Goal: Task Accomplishment & Management: Manage account settings

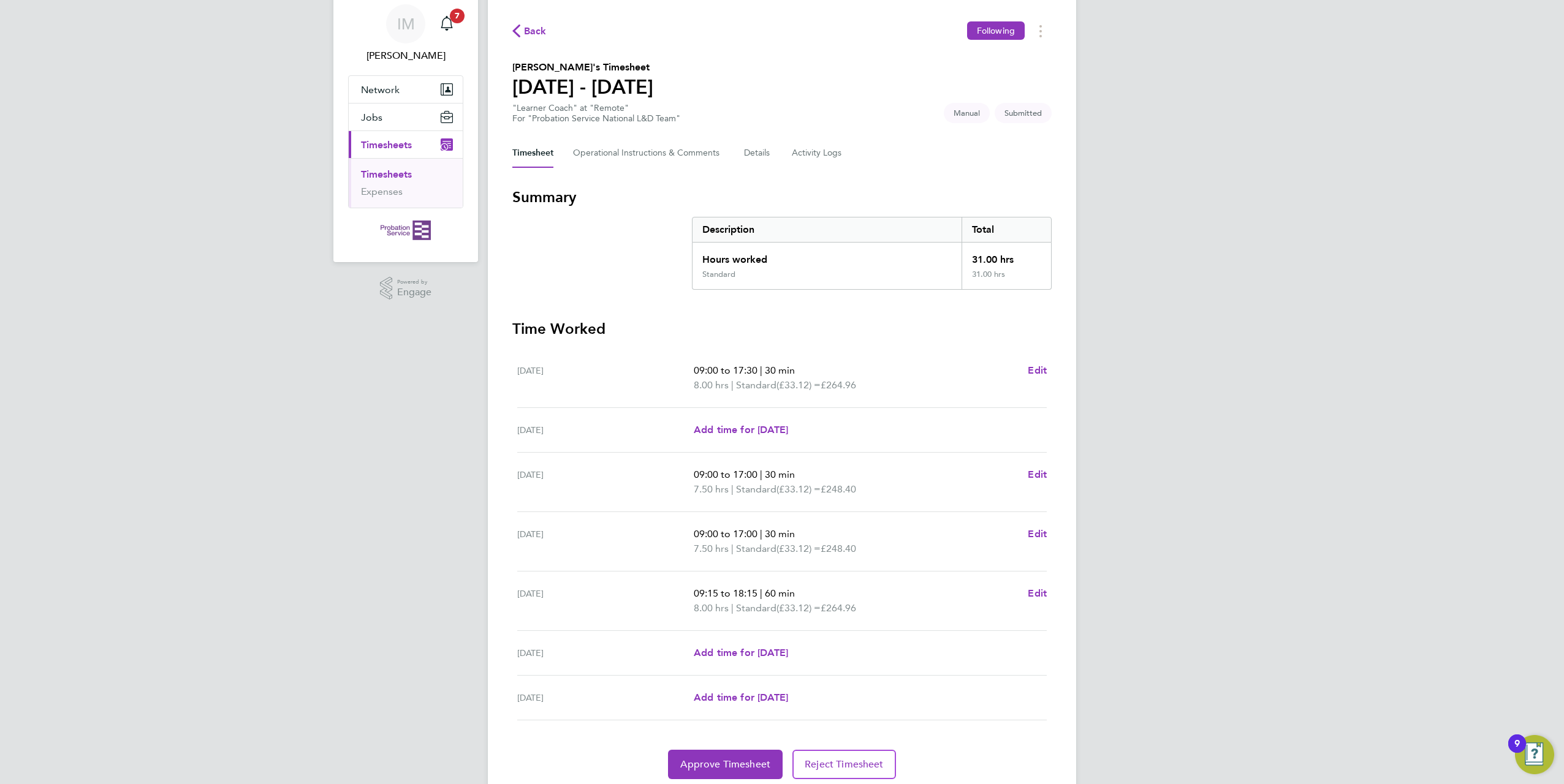
scroll to position [87, 0]
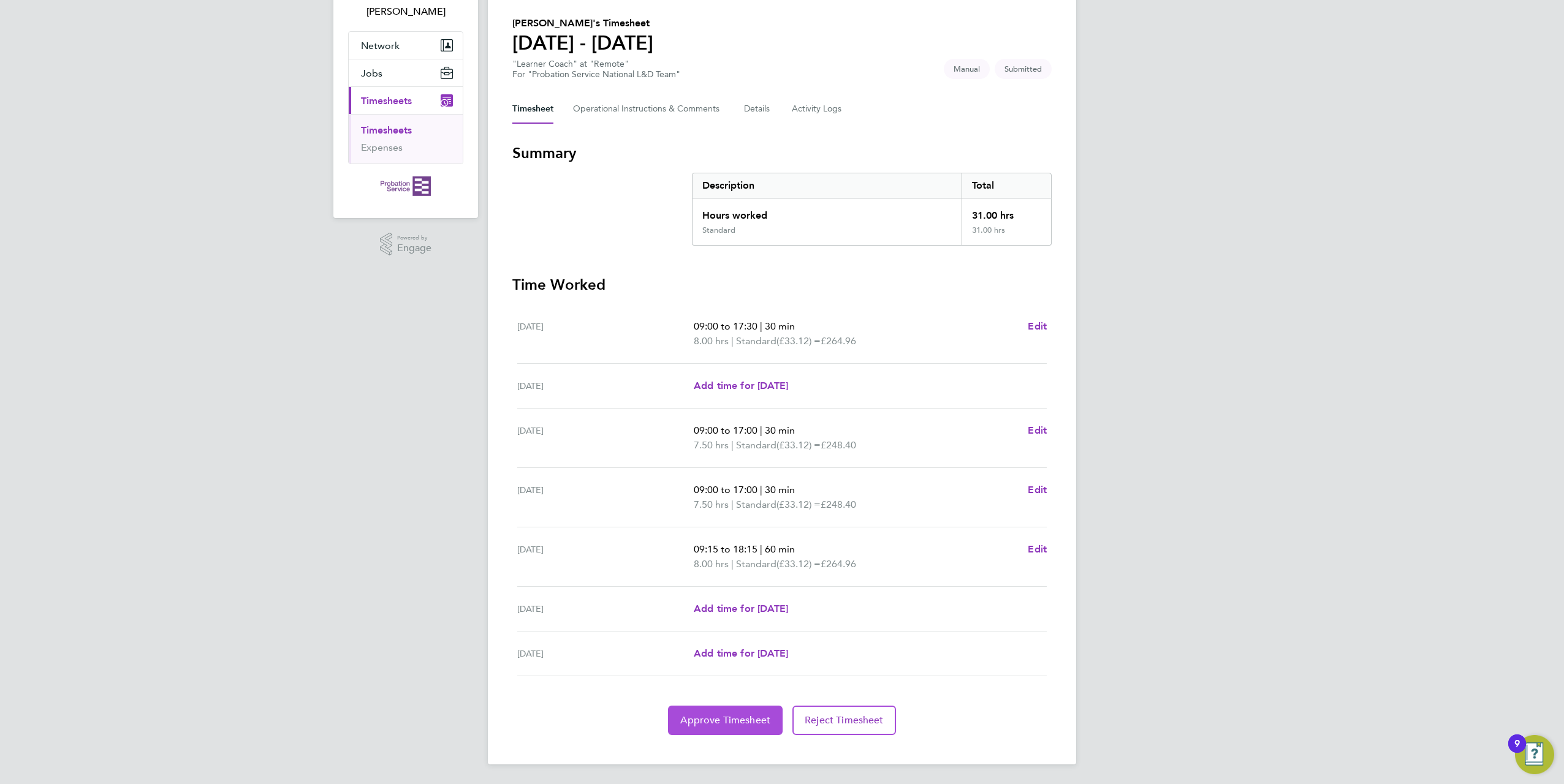
click at [725, 718] on span "Approve Timesheet" at bounding box center [725, 720] width 90 height 12
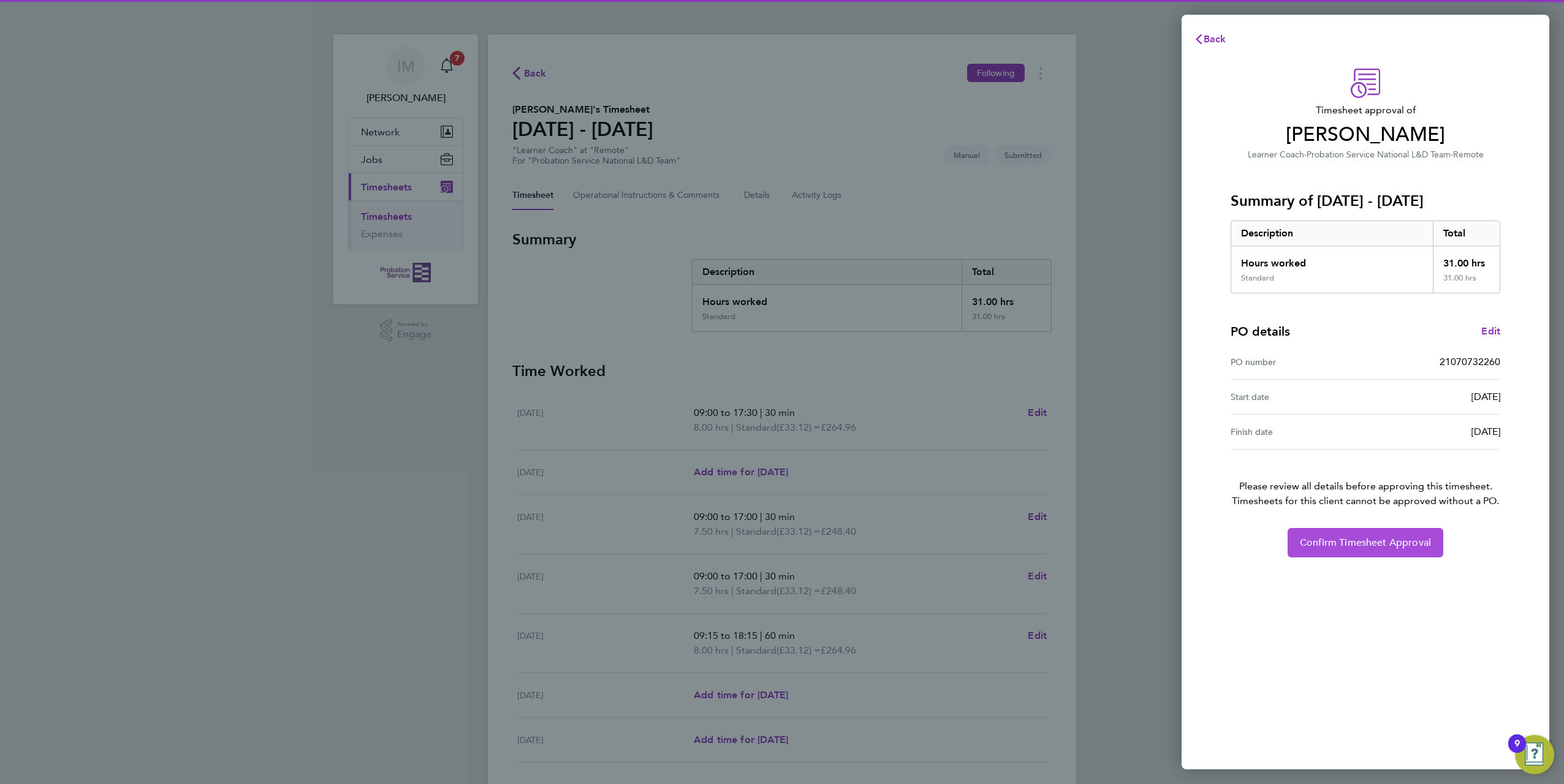
click at [1365, 550] on button "Confirm Timesheet Approval" at bounding box center [1365, 542] width 155 height 29
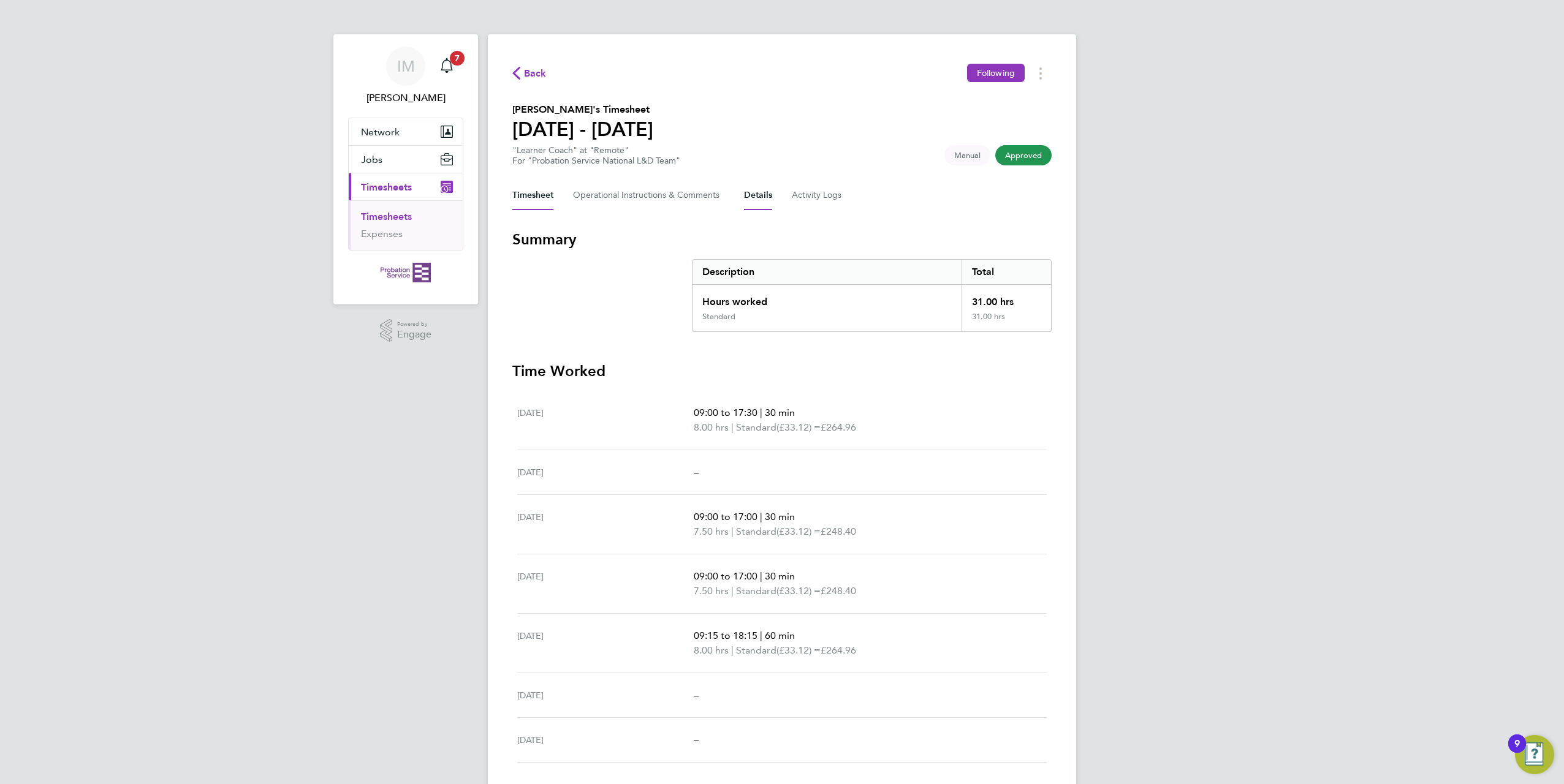
click at [767, 192] on button "Details" at bounding box center [758, 195] width 28 height 29
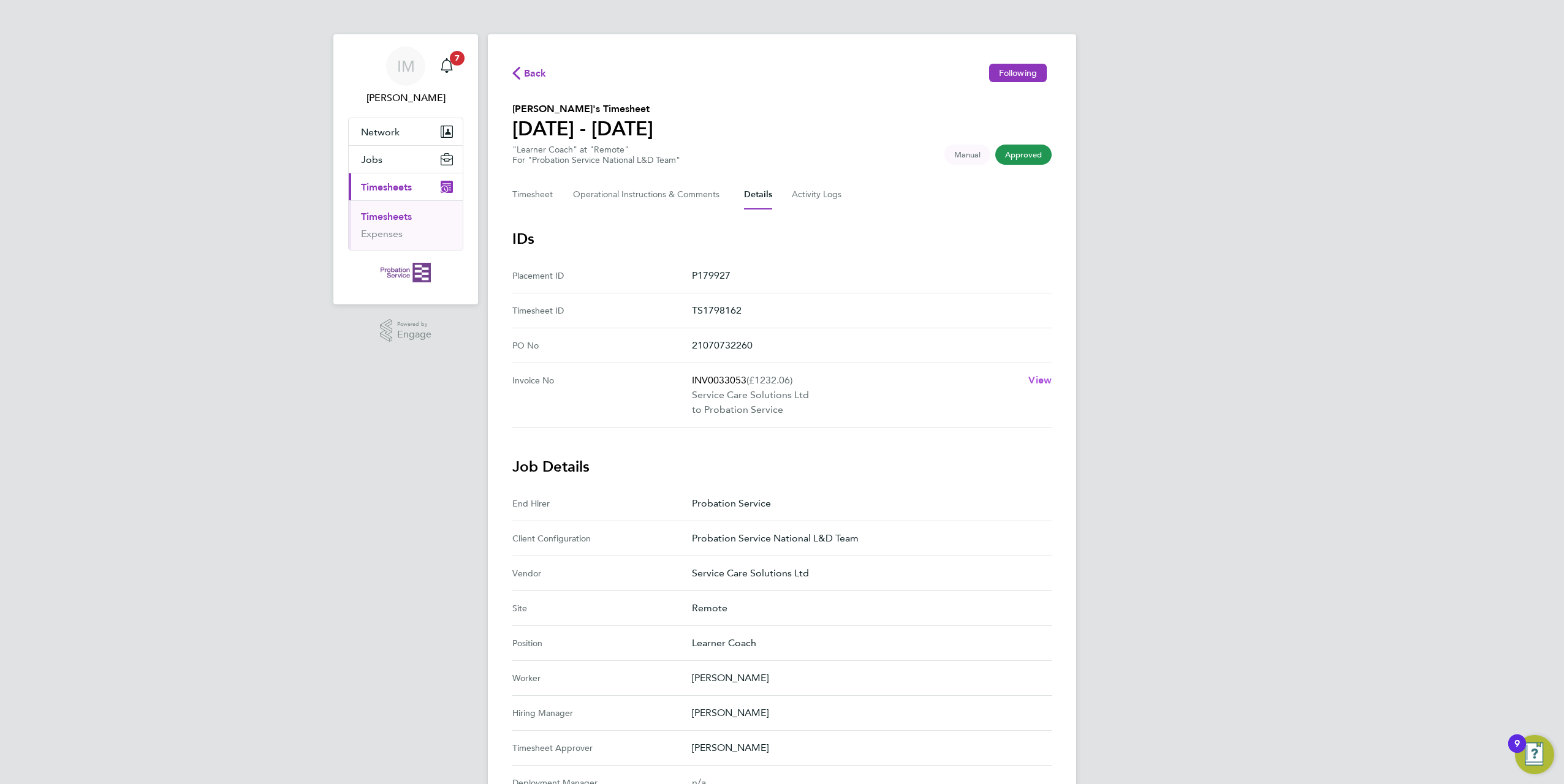
click at [1044, 380] on span "View" at bounding box center [1040, 380] width 23 height 11
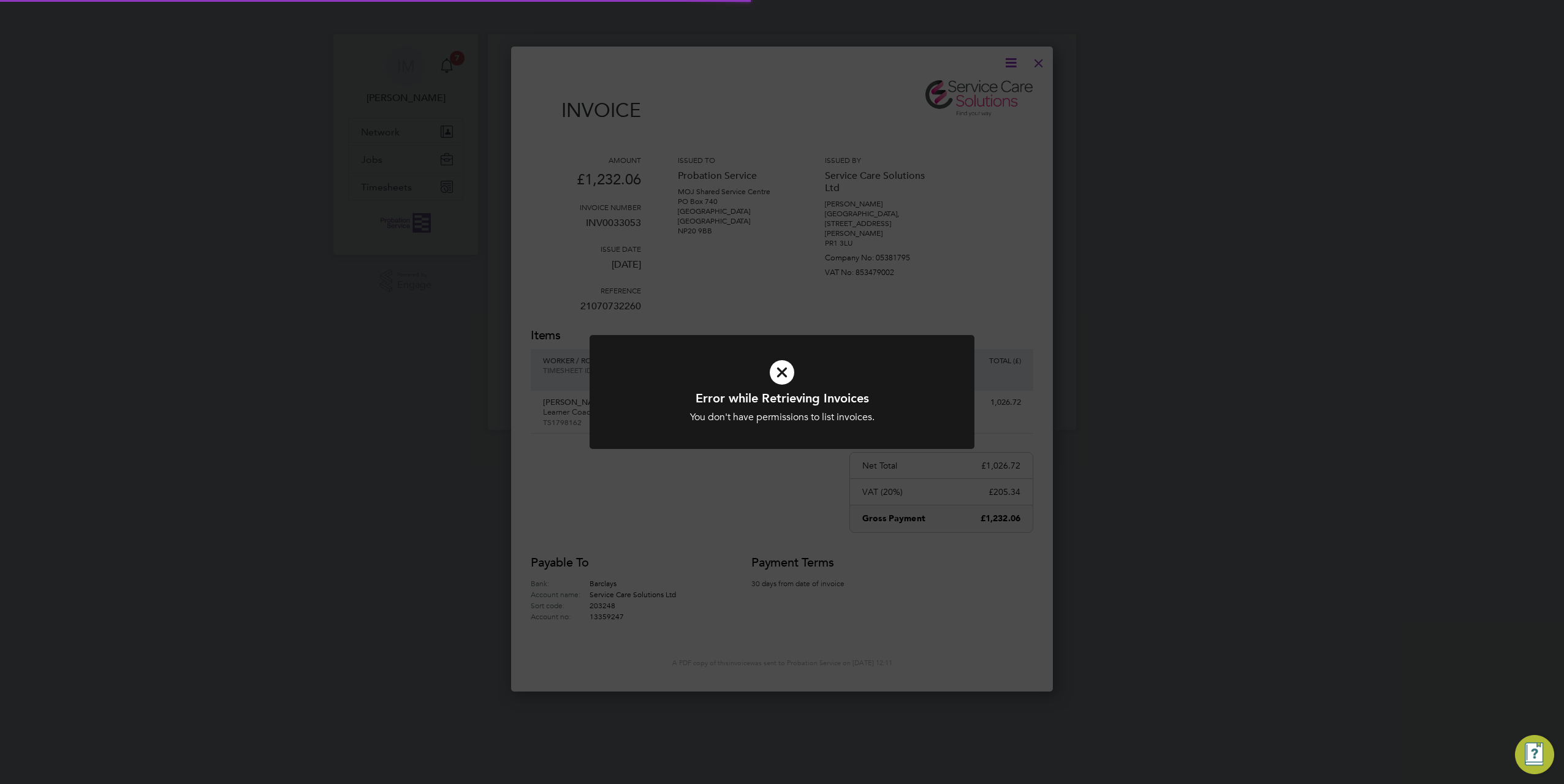
scroll to position [652, 542]
click at [784, 377] on icon at bounding box center [782, 372] width 319 height 47
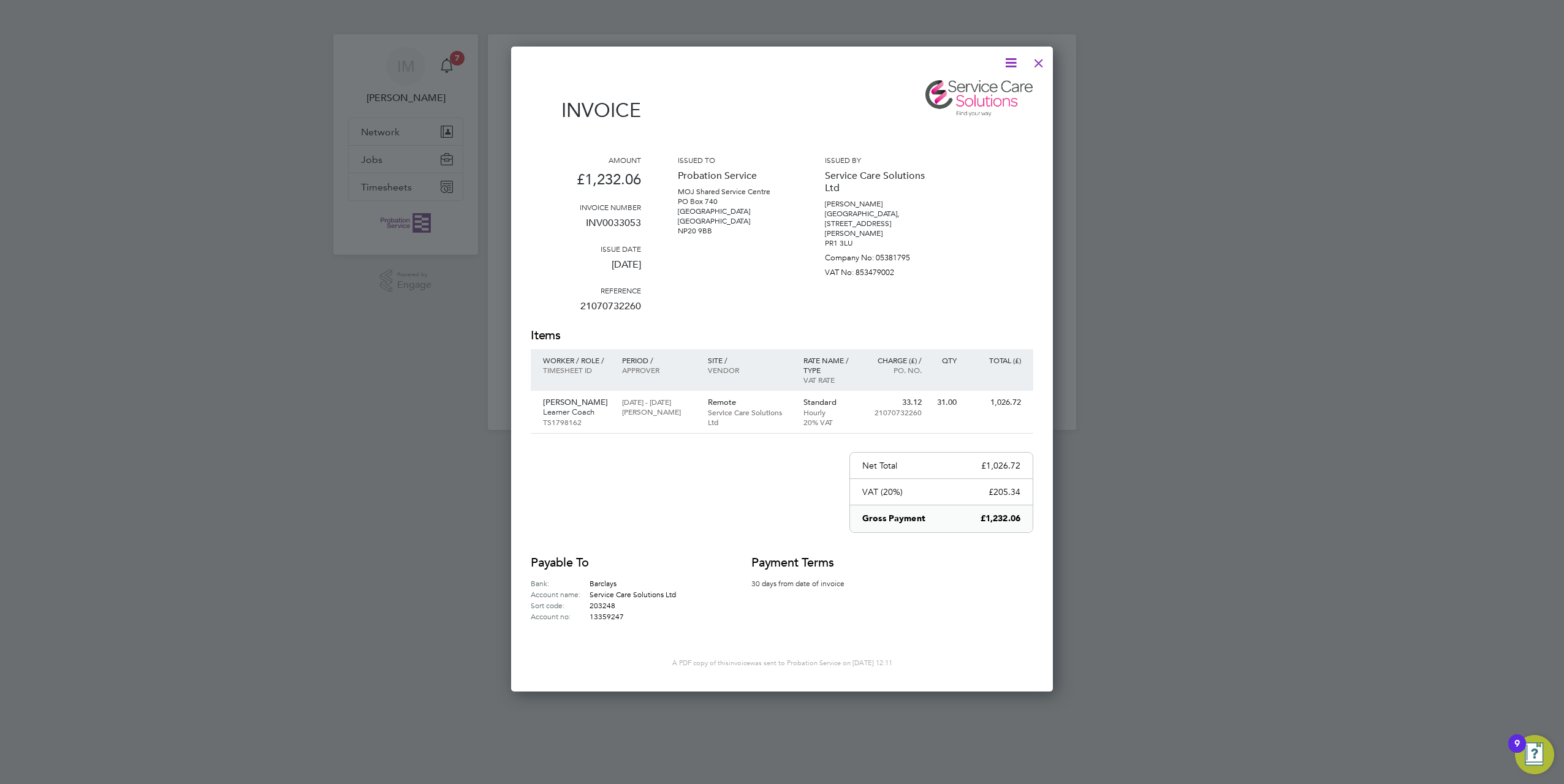
drag, startPoint x: 1012, startPoint y: 54, endPoint x: 1009, endPoint y: 61, distance: 7.6
click at [1012, 60] on icon at bounding box center [1010, 63] width 15 height 15
click at [975, 94] on li "Download Invoice" at bounding box center [974, 92] width 84 height 17
